Goal: Download file/media

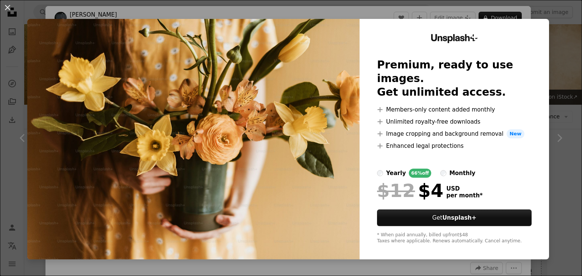
scroll to position [419, 0]
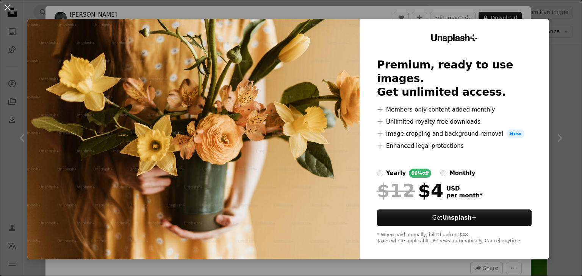
click at [229, 120] on img at bounding box center [193, 139] width 332 height 241
click at [234, 108] on img at bounding box center [193, 139] width 332 height 241
click at [554, 138] on div "An X shape Unsplash+ Premium, ready to use images. Get unlimited access. A plus…" at bounding box center [291, 138] width 582 height 276
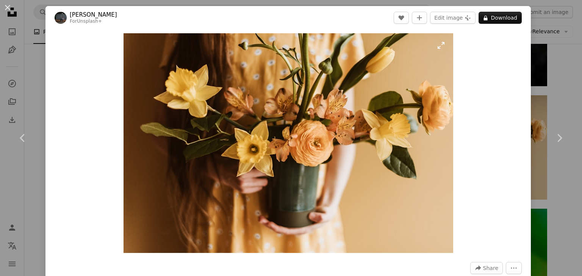
drag, startPoint x: 247, startPoint y: 95, endPoint x: 195, endPoint y: 114, distance: 55.3
click at [195, 114] on img "Zoom in on this image" at bounding box center [287, 143] width 329 height 220
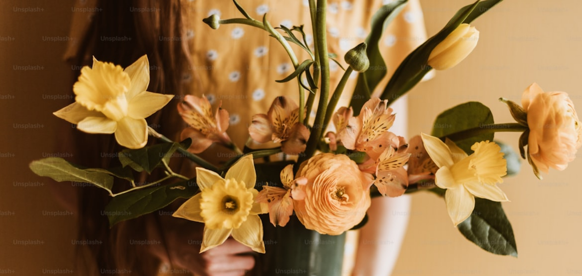
scroll to position [52, 0]
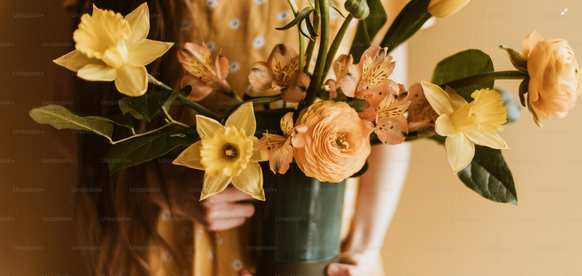
click at [397, 91] on img "Zoom out on this image" at bounding box center [291, 141] width 582 height 389
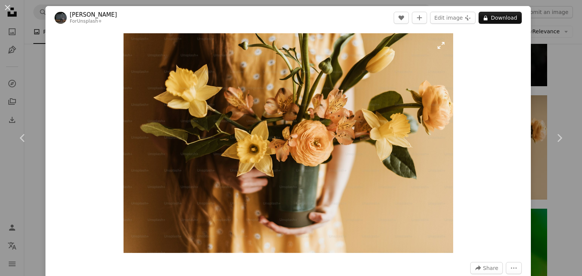
click at [257, 90] on img "Zoom in on this image" at bounding box center [287, 143] width 329 height 220
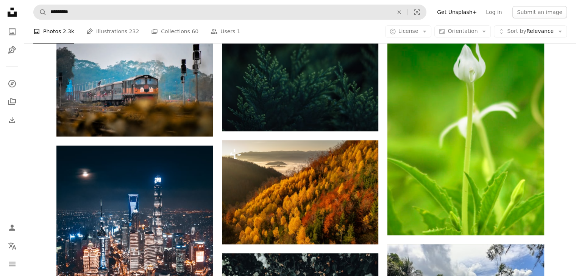
scroll to position [661, 0]
